Goal: Contribute content: Contribute content

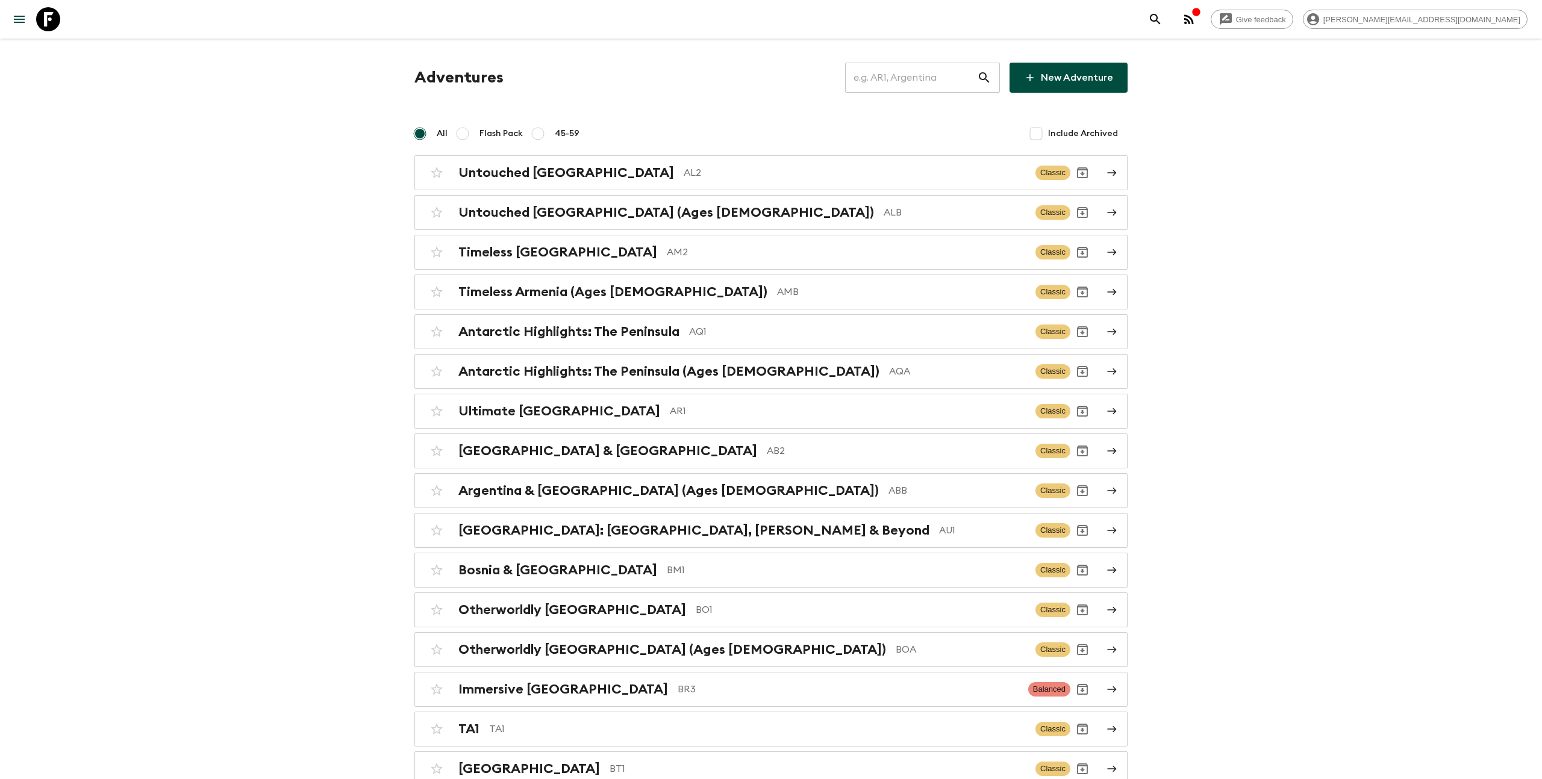
click at [908, 81] on input "text" at bounding box center [911, 78] width 132 height 34
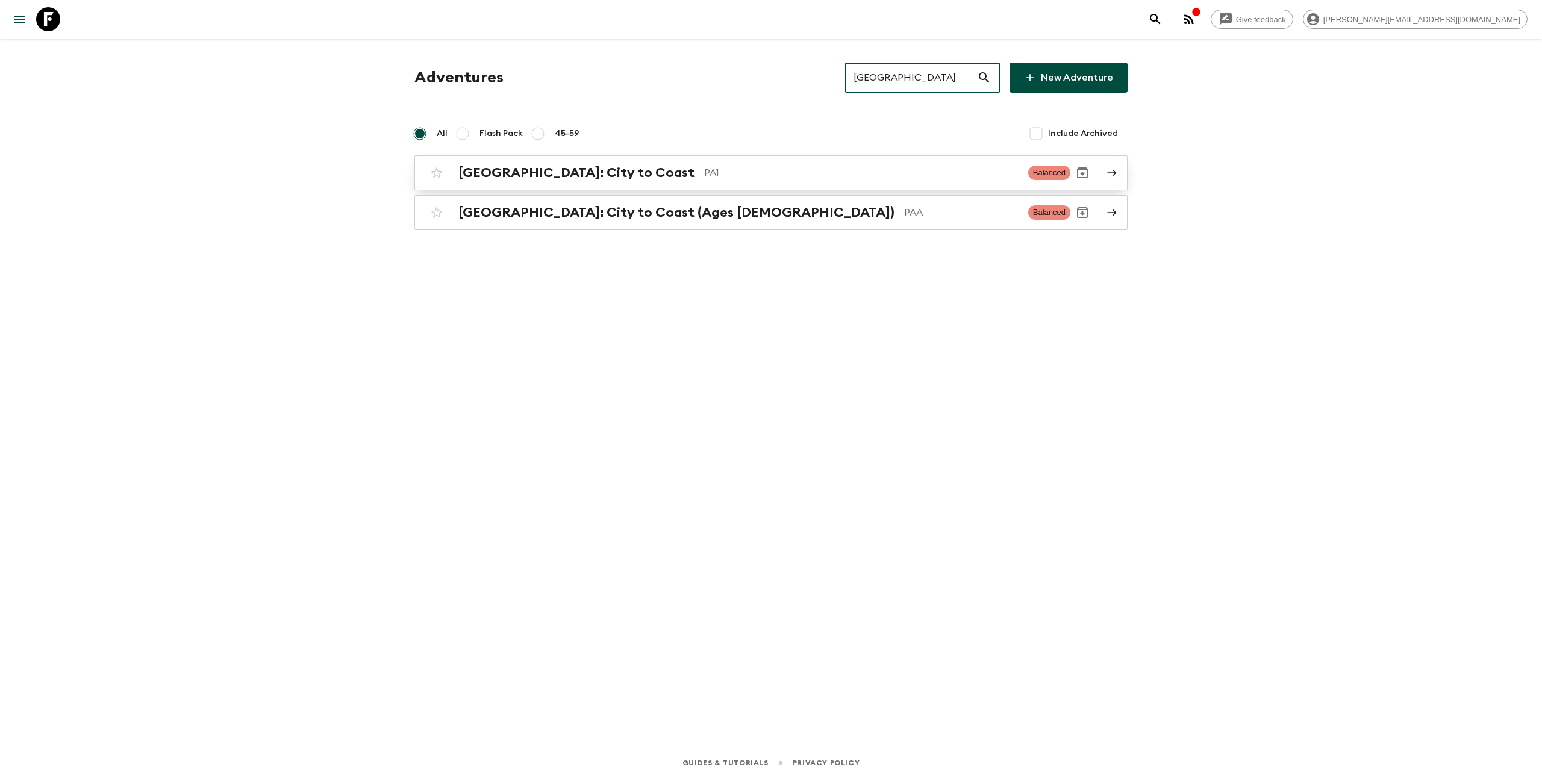
type input "[GEOGRAPHIC_DATA]"
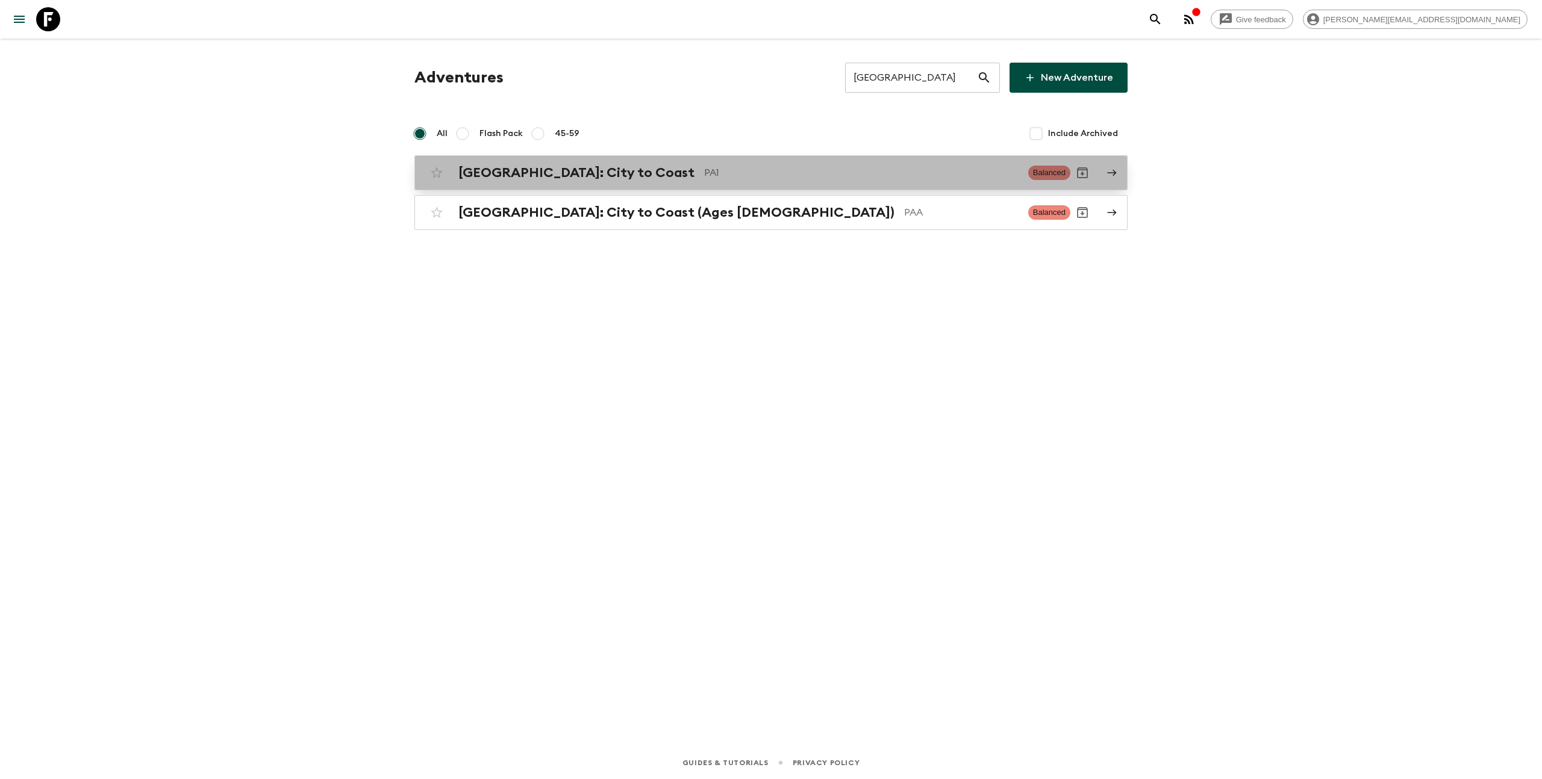
click at [606, 175] on div "[GEOGRAPHIC_DATA]: City to [GEOGRAPHIC_DATA]" at bounding box center [738, 173] width 560 height 16
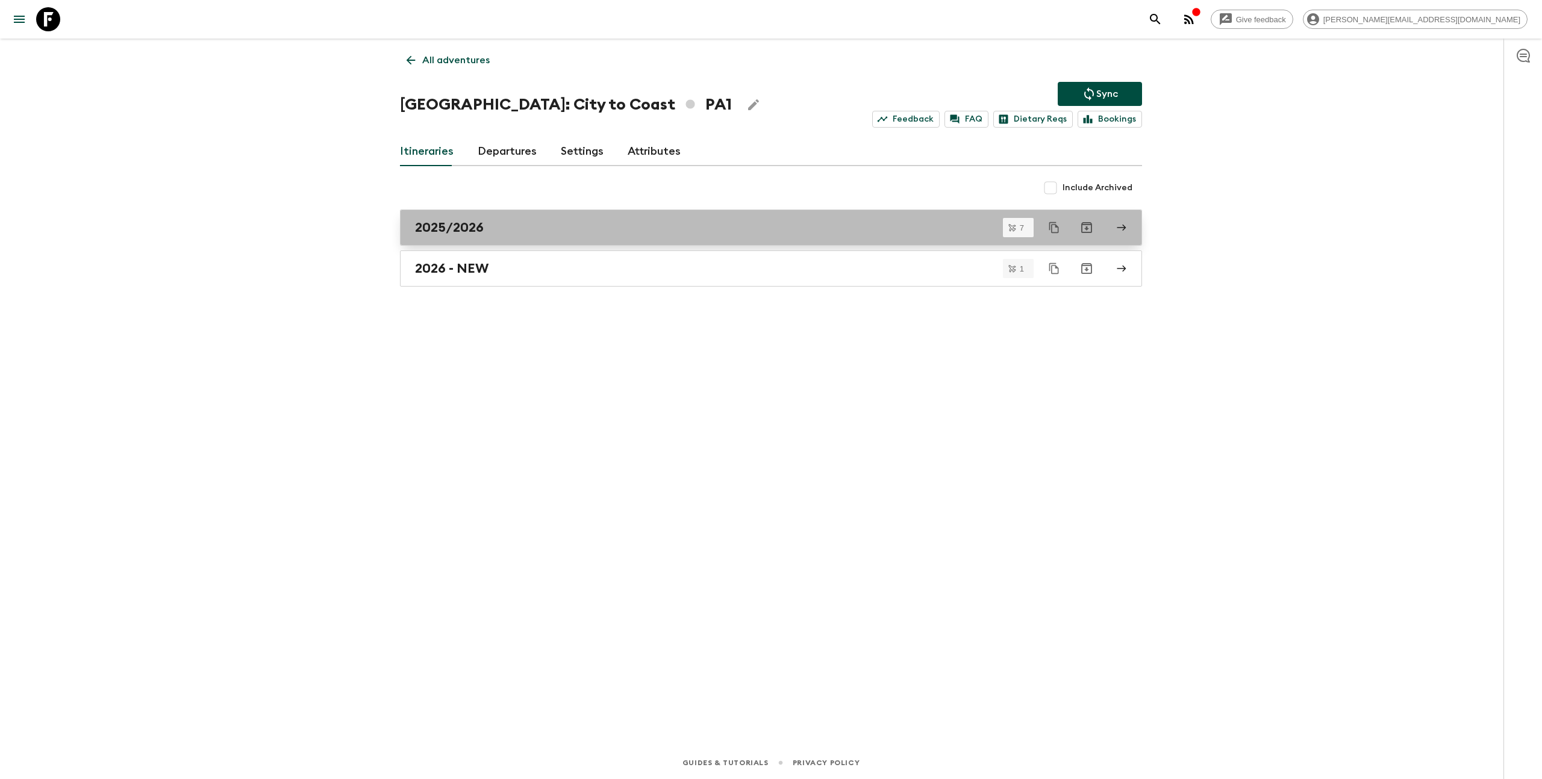
click at [603, 232] on div "2025/2026" at bounding box center [759, 228] width 689 height 16
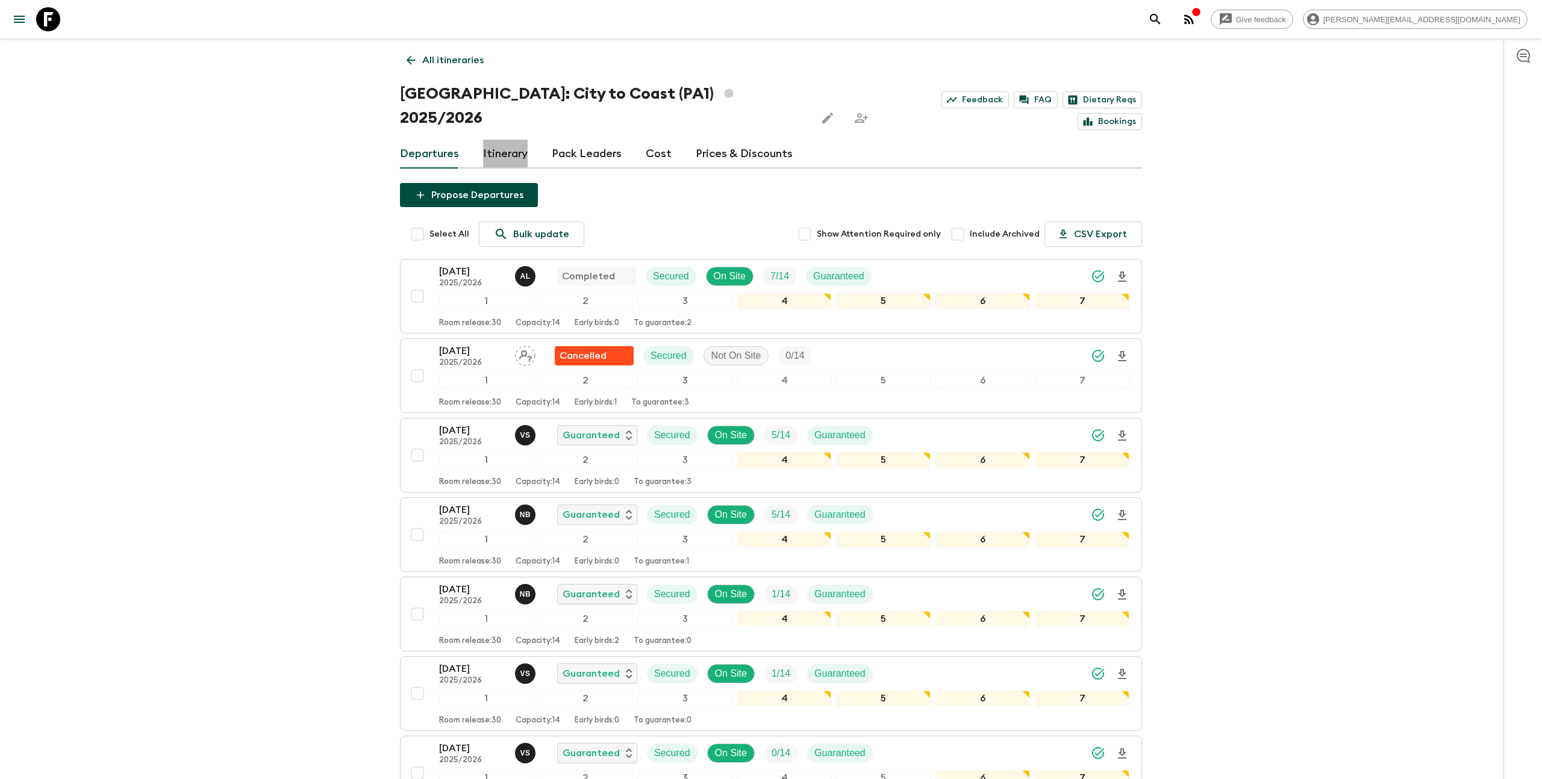
click at [504, 140] on link "Itinerary" at bounding box center [505, 154] width 45 height 29
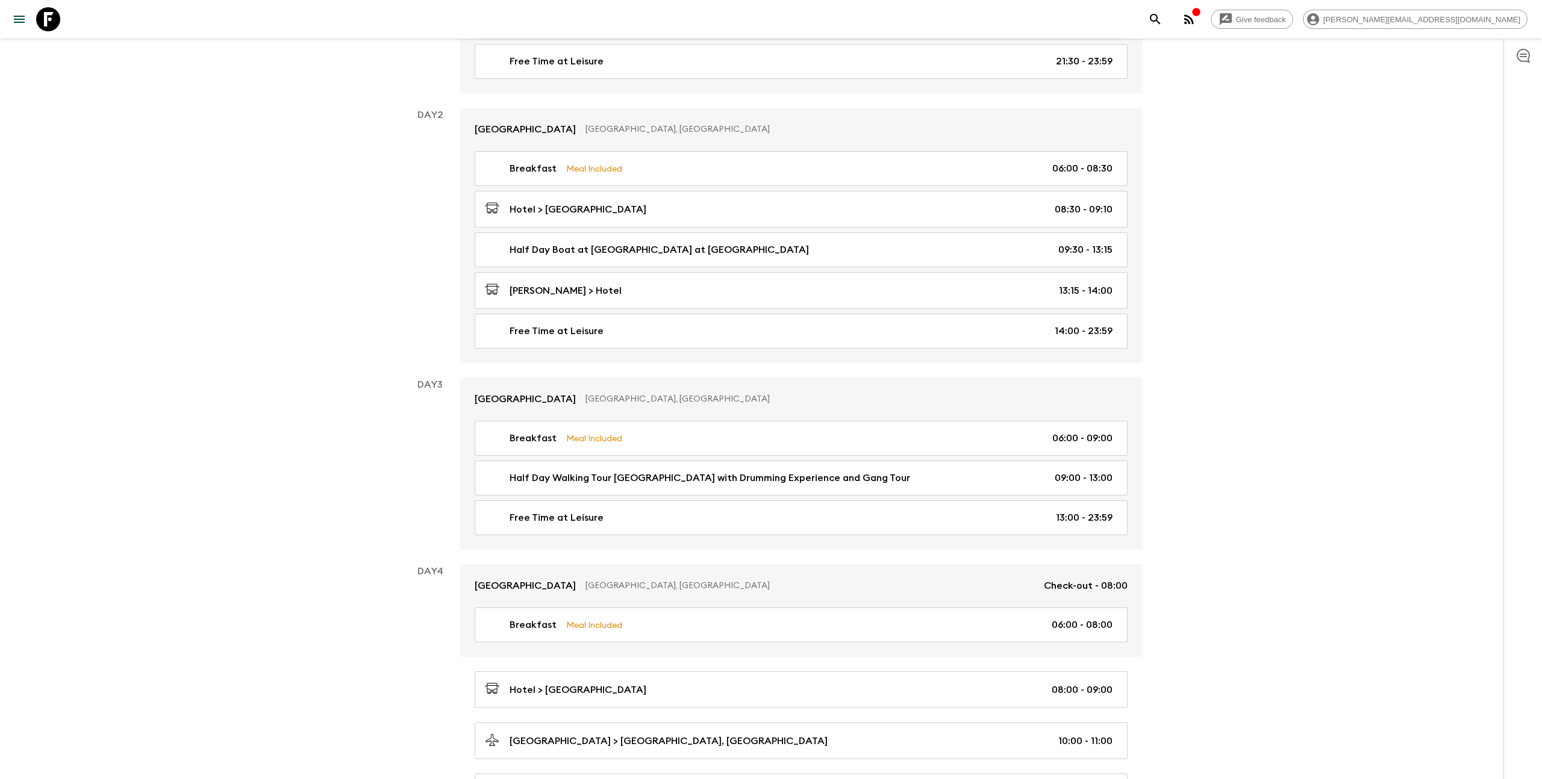
scroll to position [342, 0]
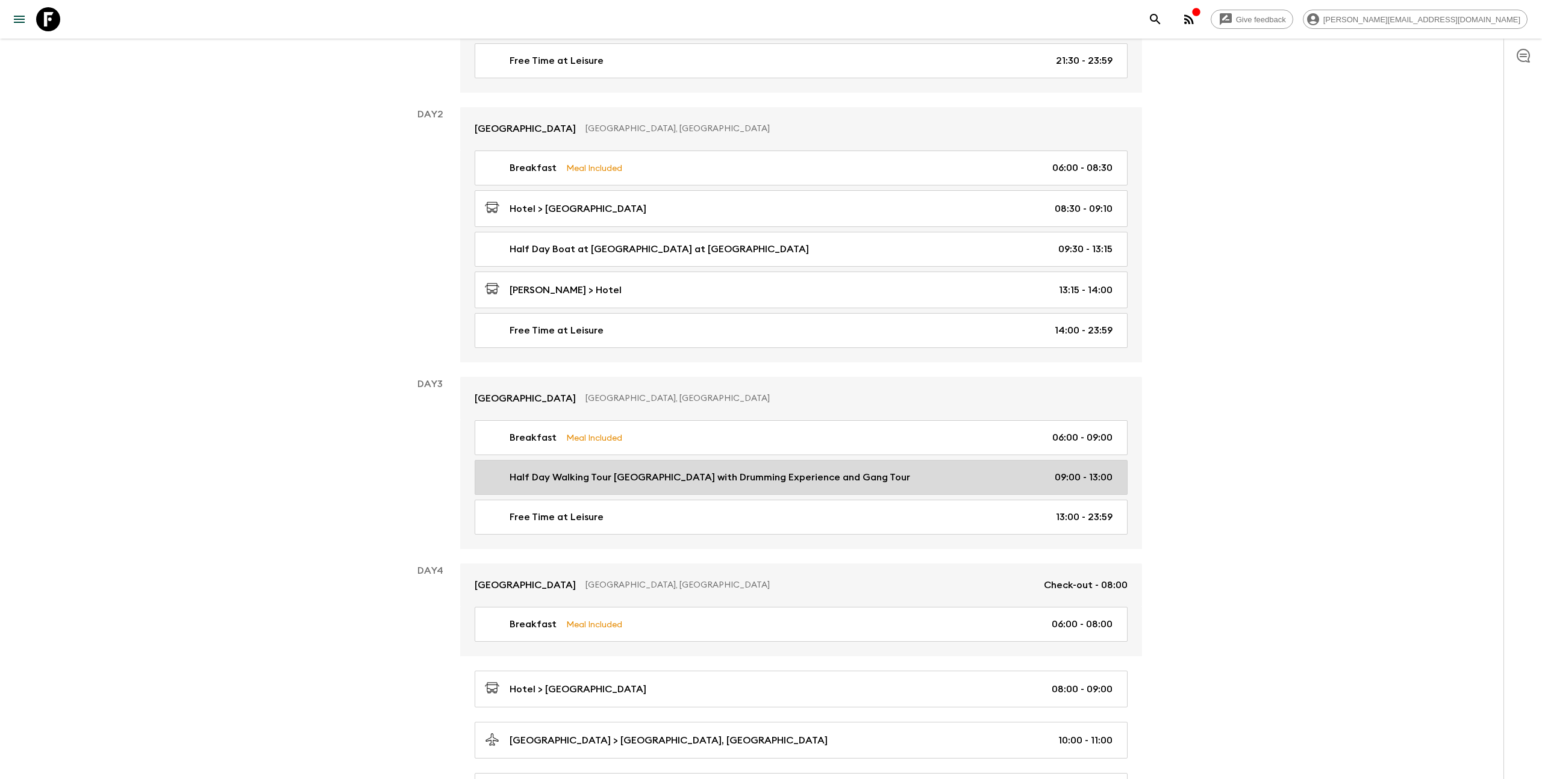
click at [522, 470] on p "Half Day Walking Tour [GEOGRAPHIC_DATA] with Drumming Experience and Gang Tour" at bounding box center [710, 477] width 401 height 14
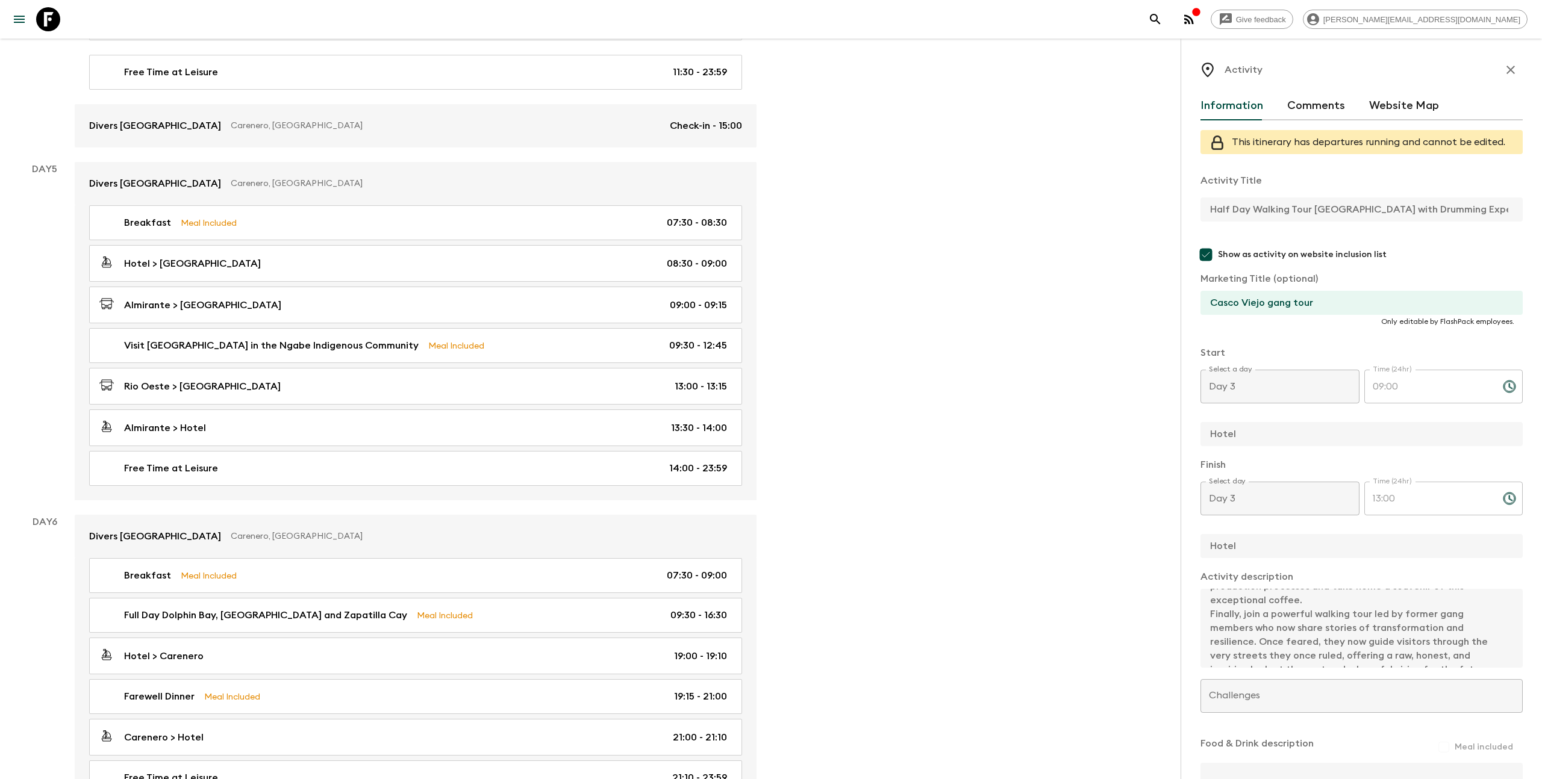
scroll to position [1070, 0]
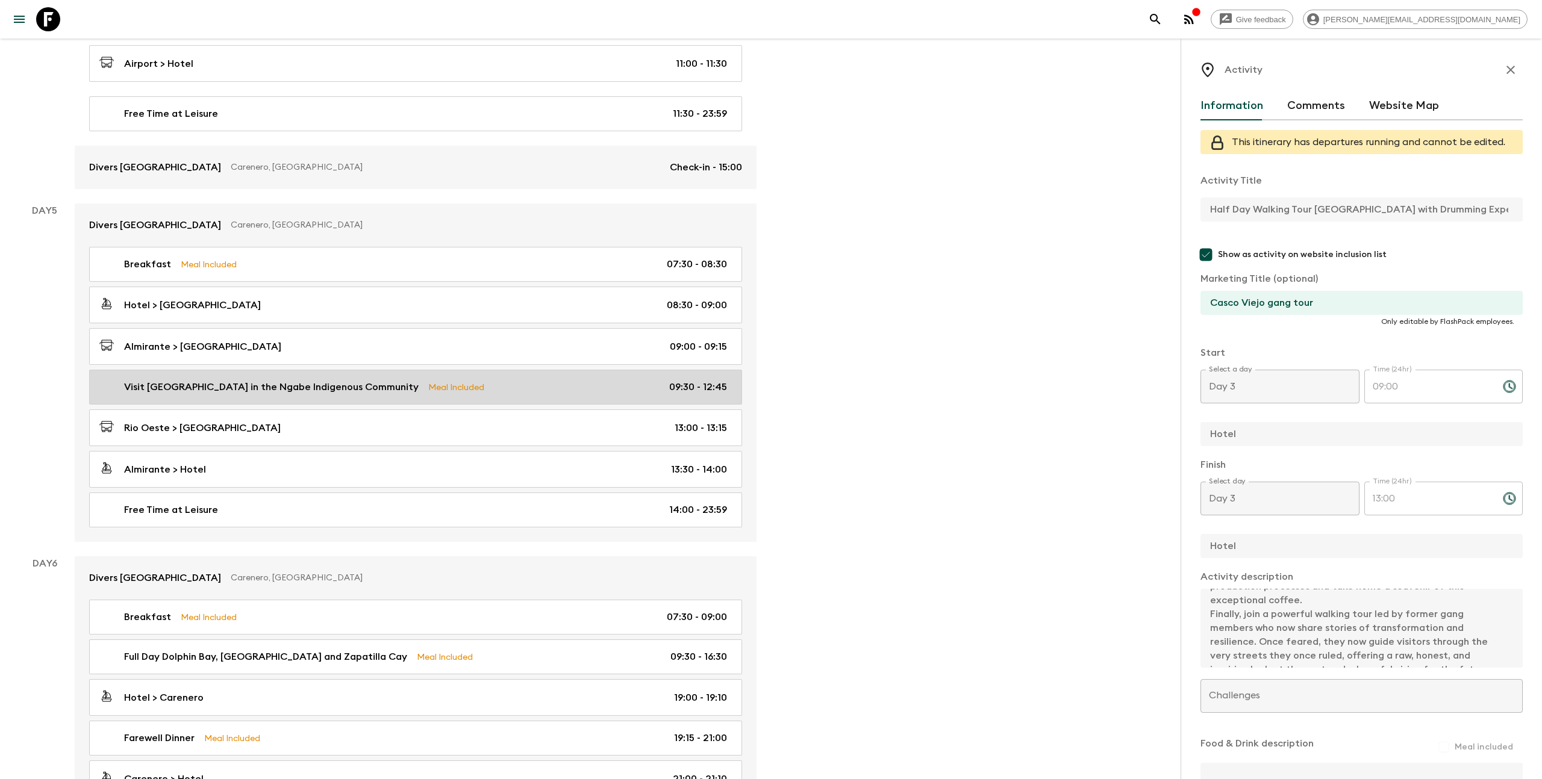
click at [317, 380] on p "Visit [GEOGRAPHIC_DATA] in the Ngabe Indigenous Community" at bounding box center [271, 387] width 295 height 14
type input "Visit [GEOGRAPHIC_DATA] in the Ngabe Indigenous Community"
type input "Ngabe Indigenous Community & cocoa plantation visit"
type input "Rio Oeste"
type textarea "Discover the secrets of organic chocolate production at [GEOGRAPHIC_DATA], deep…"
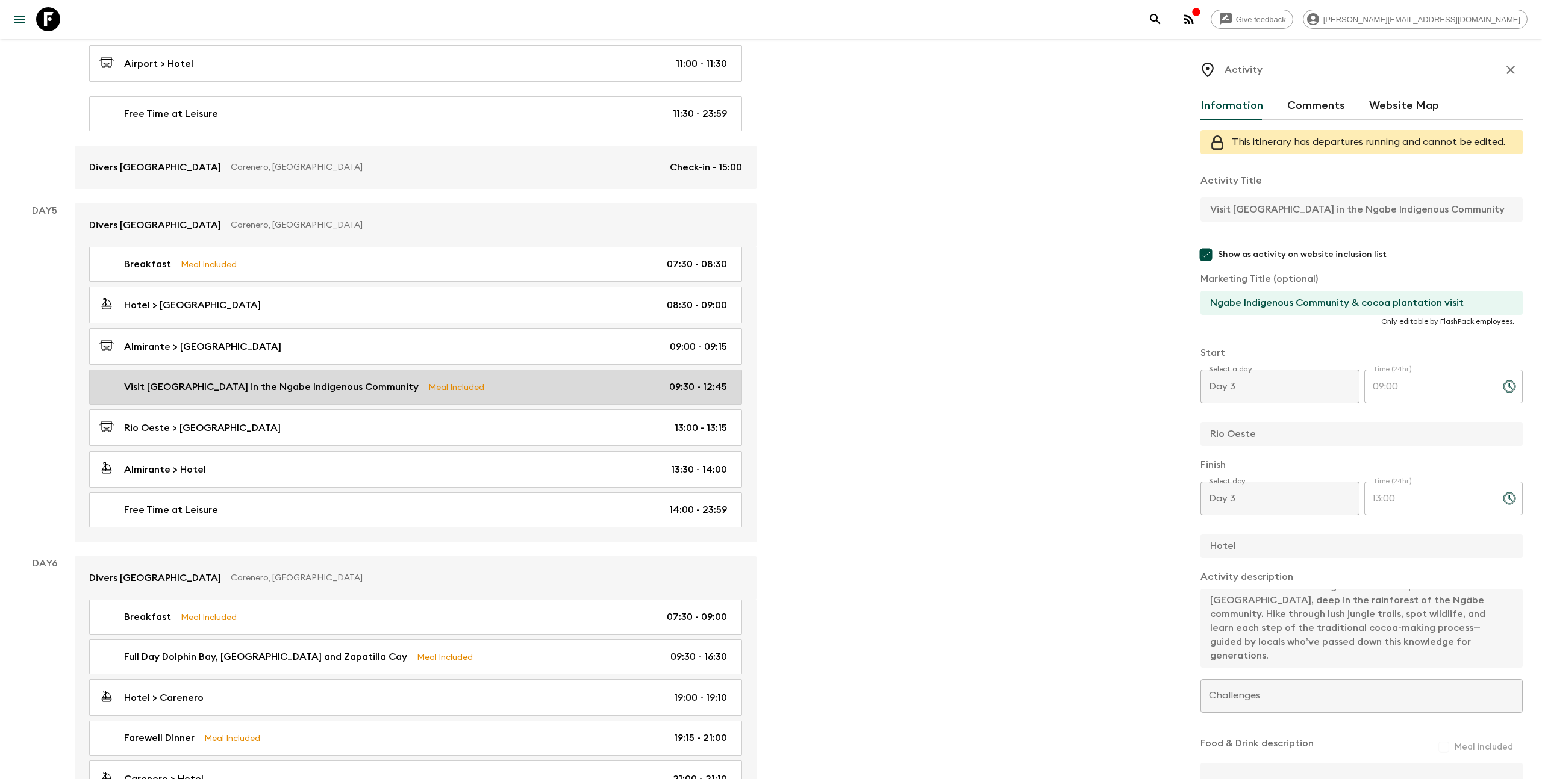
checkbox input "true"
type textarea "Traditional Ngäbe-Buglé meal prepared with fresh local ingredients such as vege…"
type input "Day 5"
type input "09:30"
type input "Day 5"
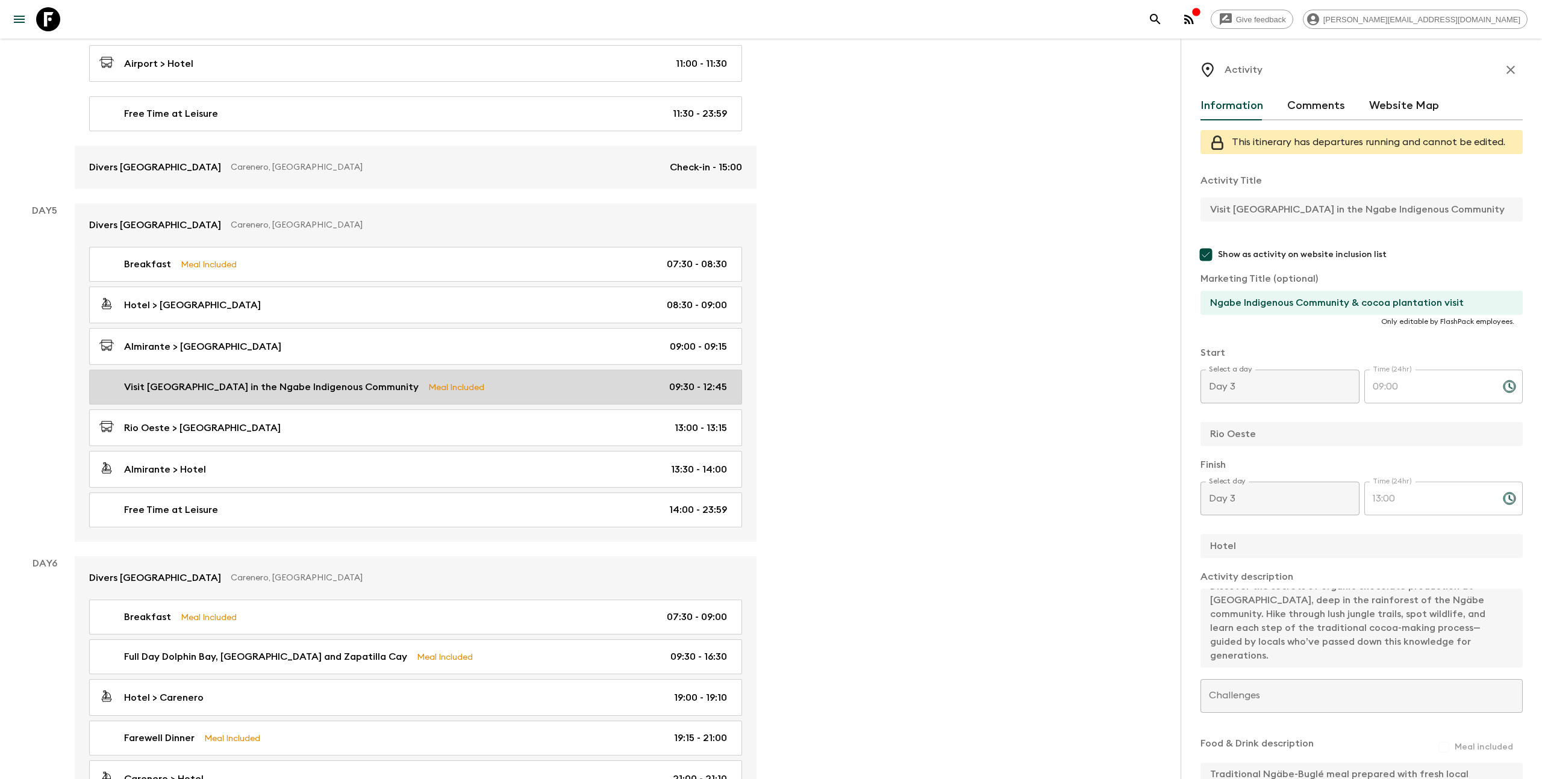
type input "12:45"
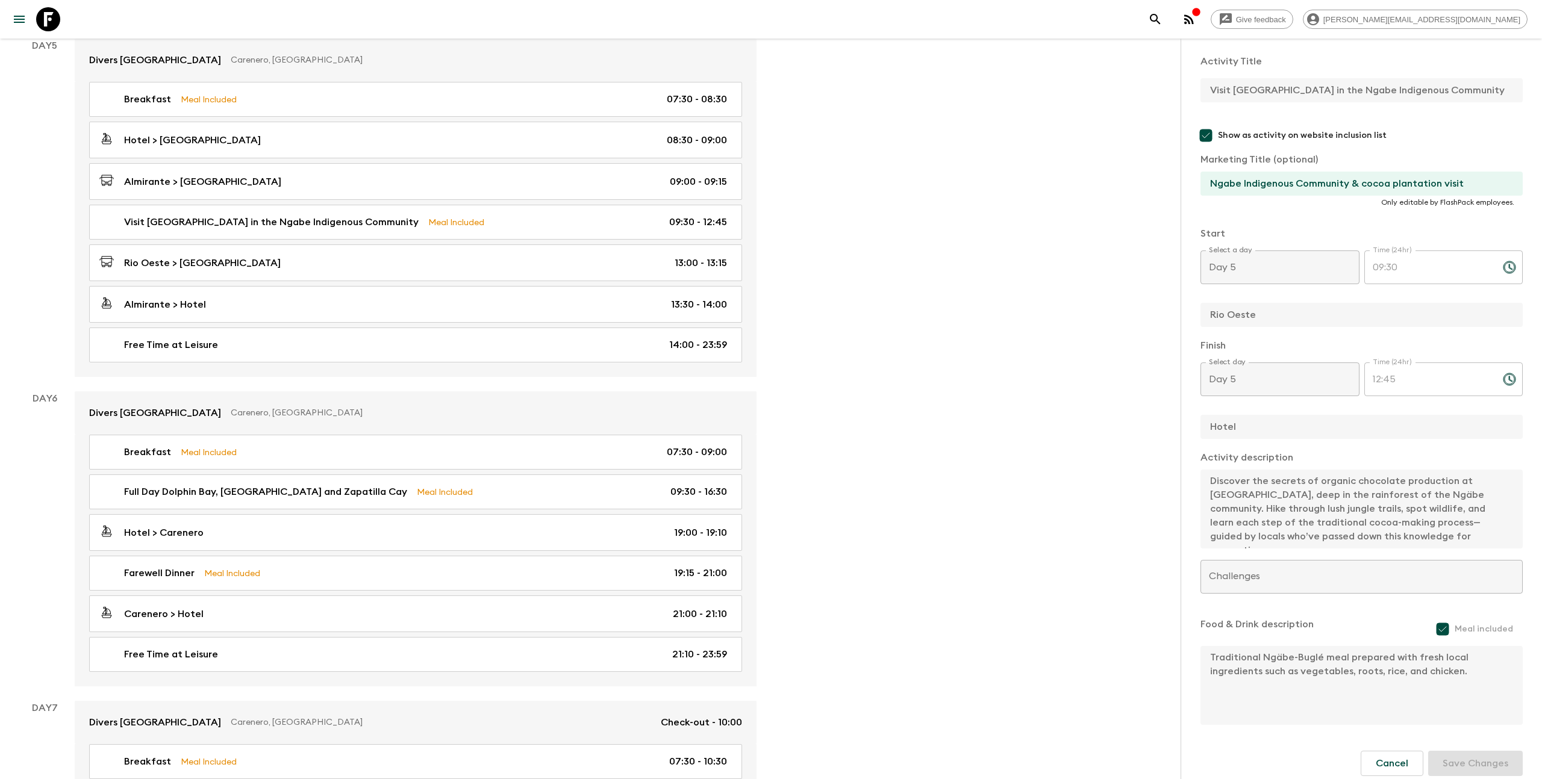
scroll to position [1241, 0]
